Goal: Find specific page/section: Find specific page/section

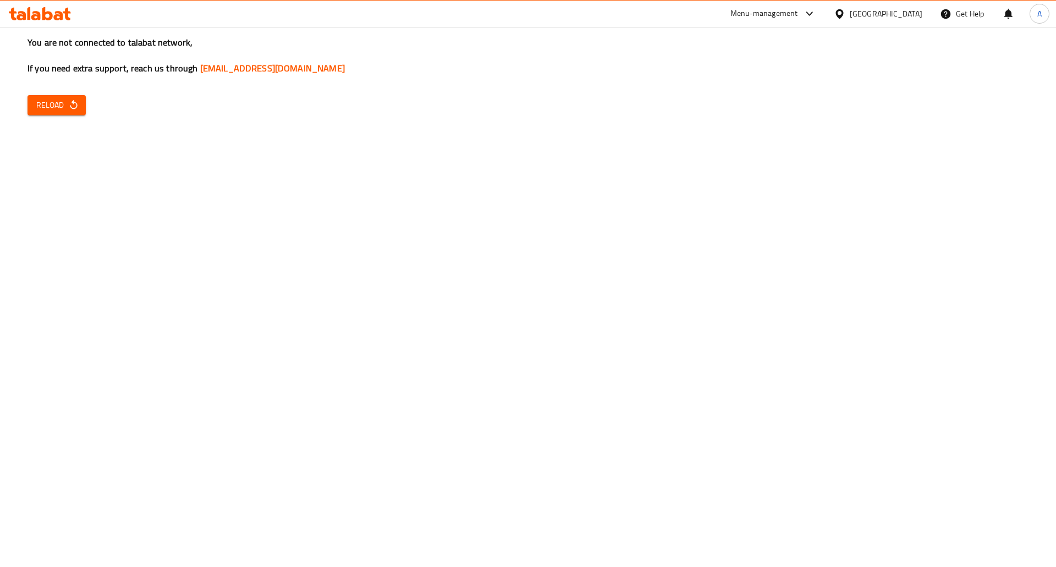
click at [789, 19] on div "Menu-management" at bounding box center [772, 14] width 103 height 26
click at [798, 15] on div "Menu-management" at bounding box center [764, 13] width 68 height 13
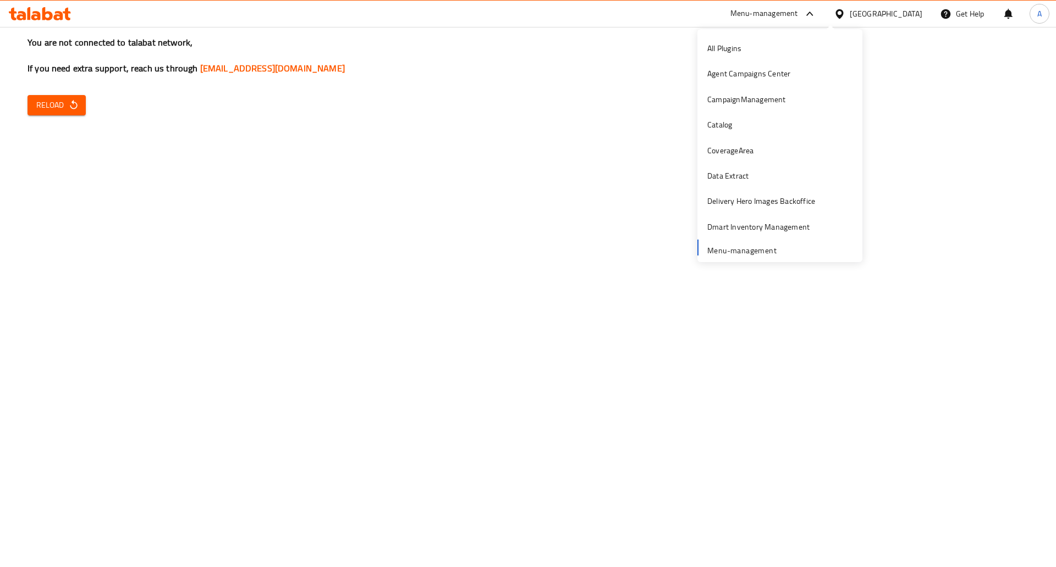
click at [58, 99] on span "Reload" at bounding box center [56, 105] width 41 height 14
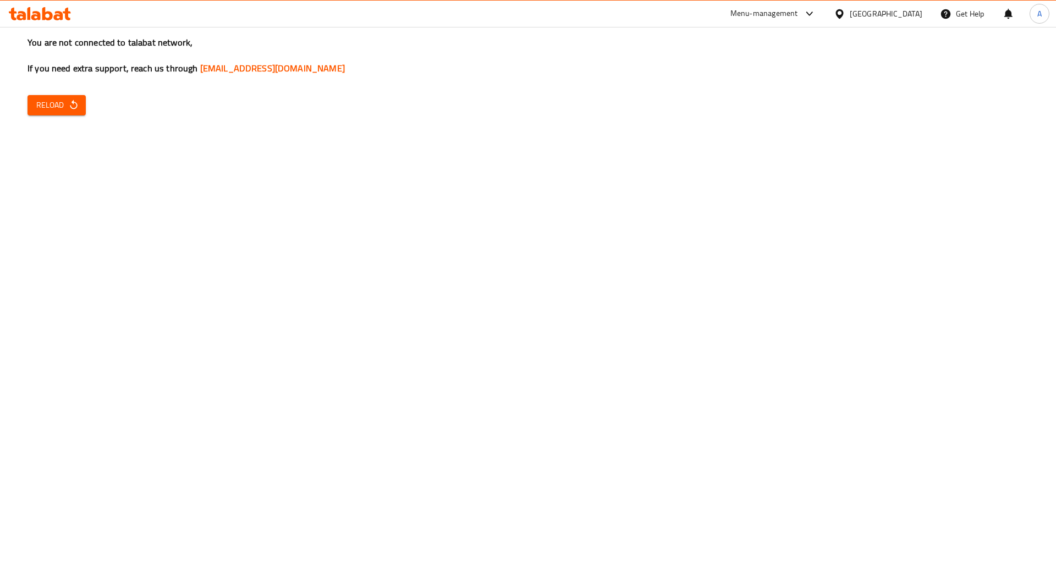
click at [816, 13] on icon at bounding box center [809, 13] width 13 height 13
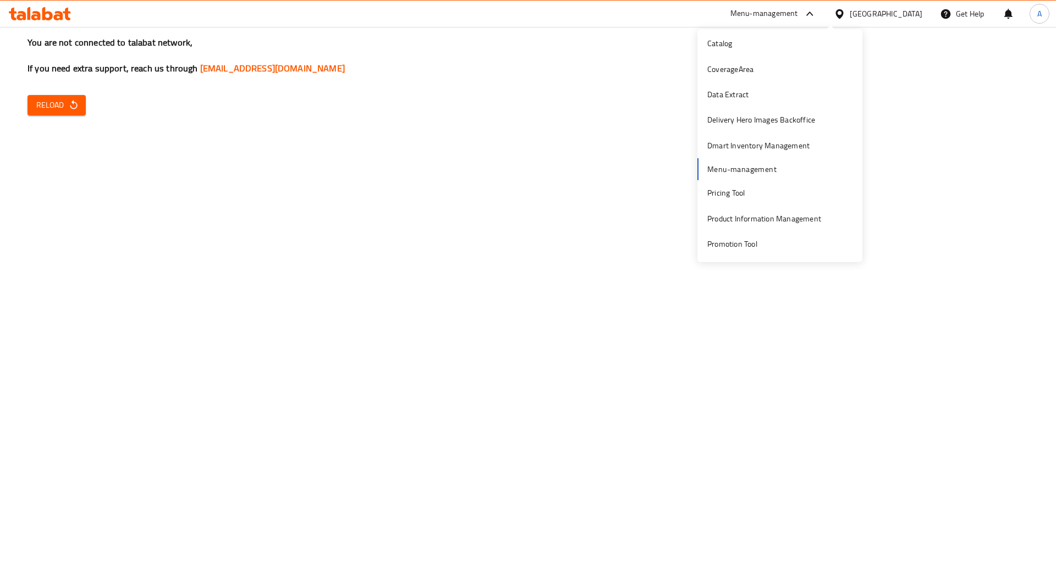
scroll to position [185, 0]
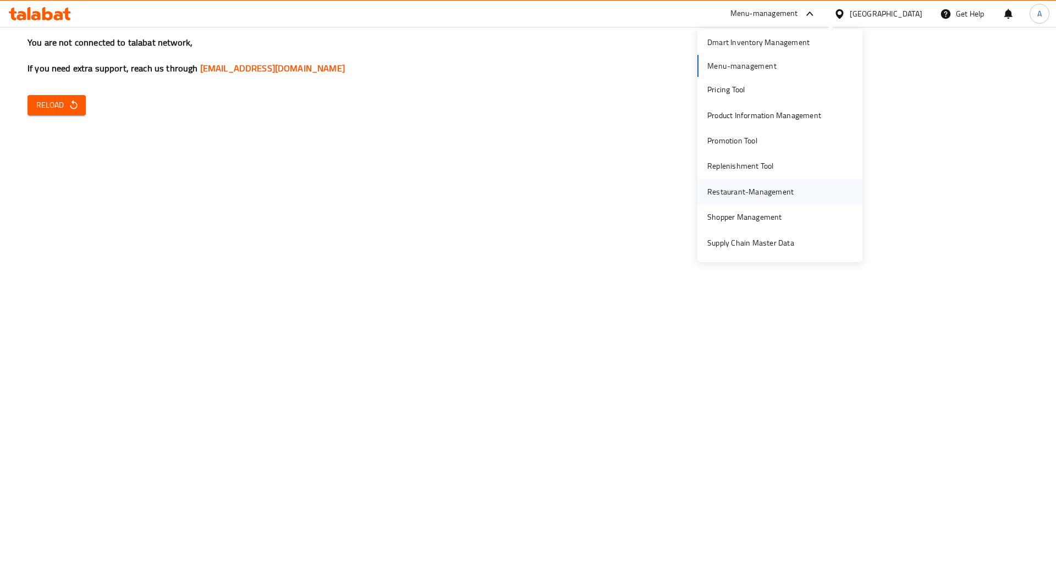
click at [775, 198] on div "Restaurant-Management" at bounding box center [750, 192] width 86 height 12
